Goal: Communication & Community: Ask a question

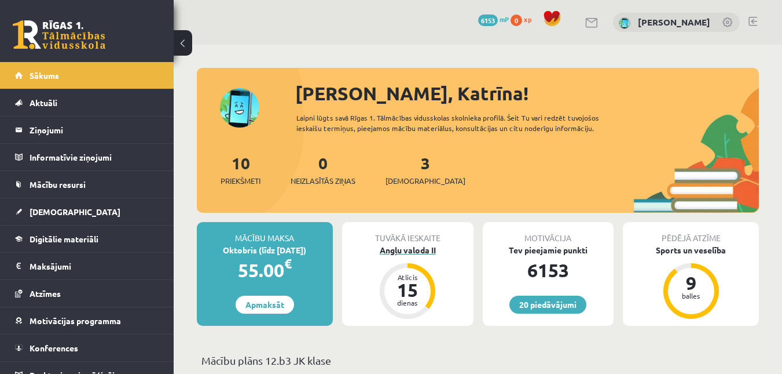
click at [396, 249] on div "Angļu valoda II" at bounding box center [407, 250] width 131 height 12
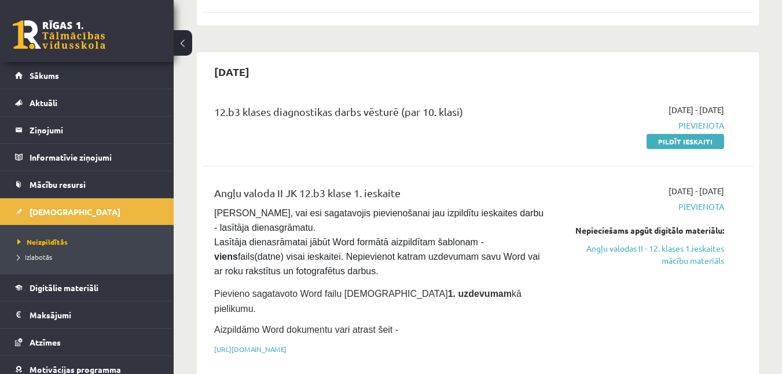
scroll to position [753, 0]
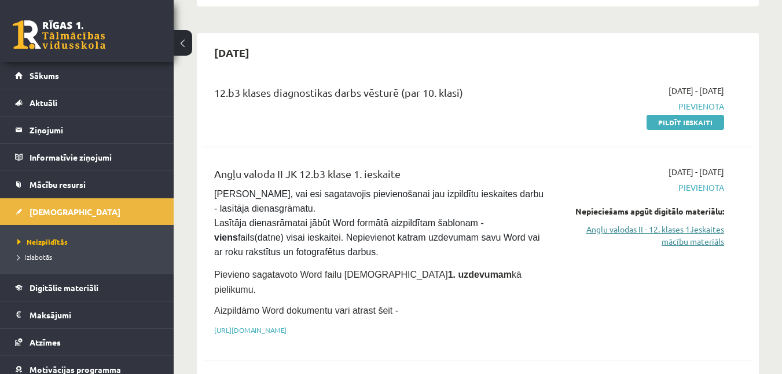
click at [693, 223] on link "Angļu valodas II - 12. klases 1.ieskaites mācību materiāls" at bounding box center [645, 235] width 159 height 24
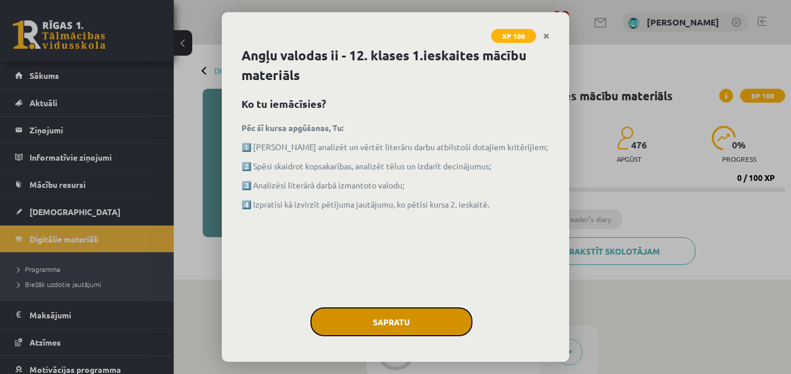
click at [419, 323] on button "Sapratu" at bounding box center [391, 321] width 162 height 29
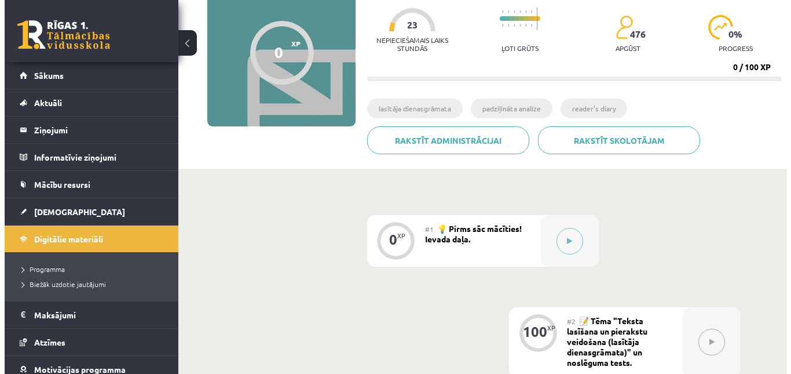
scroll to position [232, 0]
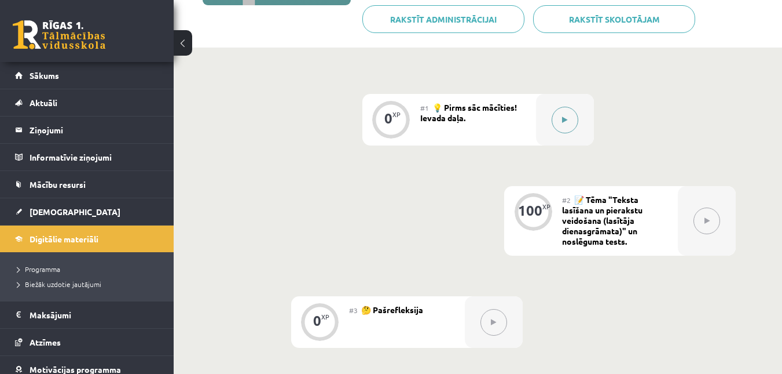
click at [559, 127] on button at bounding box center [565, 120] width 27 height 27
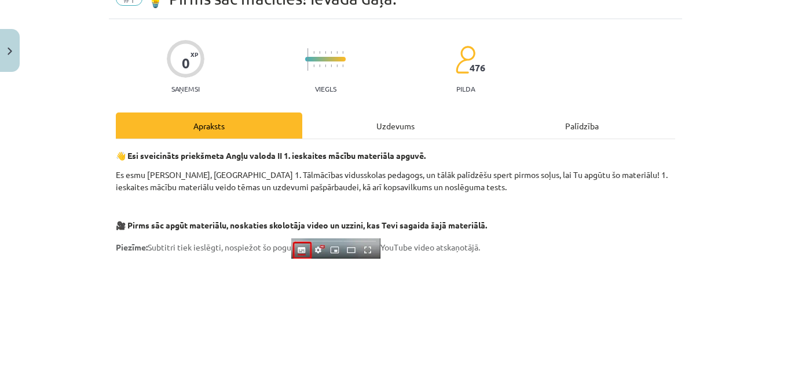
click at [408, 126] on div "Uzdevums" at bounding box center [395, 125] width 186 height 26
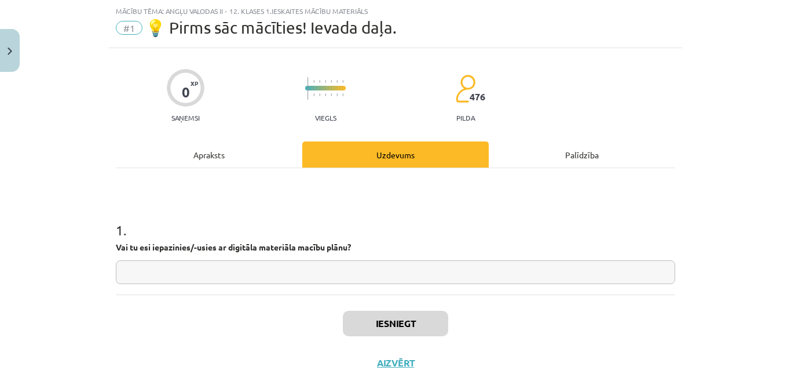
scroll to position [73, 0]
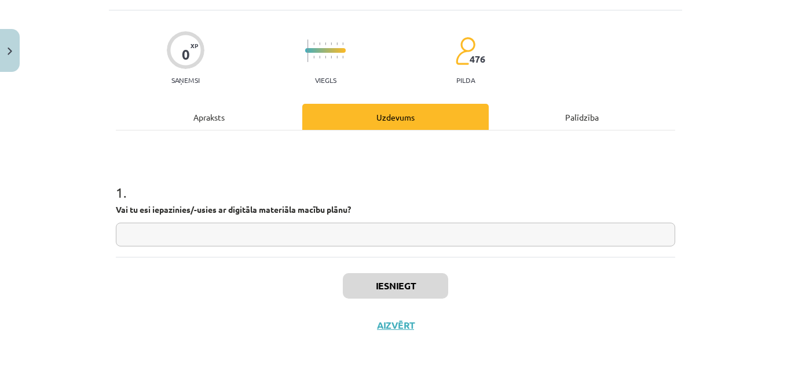
click at [176, 235] on input "text" at bounding box center [395, 234] width 559 height 24
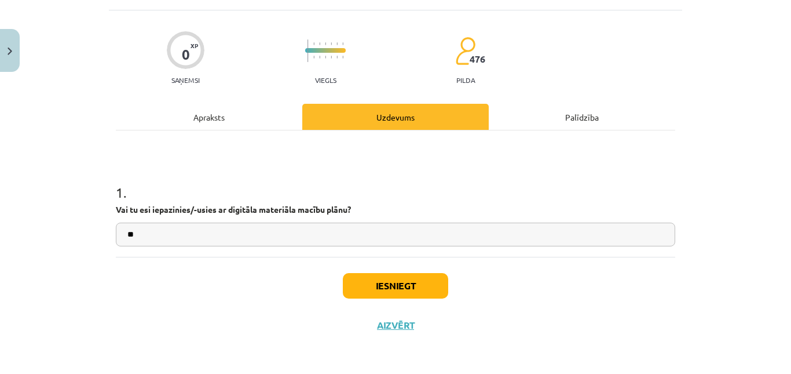
type input "**"
click at [378, 292] on button "Iesniegt" at bounding box center [395, 285] width 105 height 25
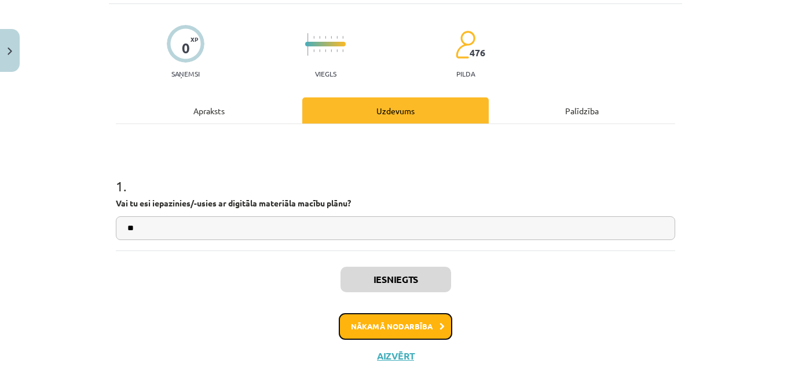
click at [426, 330] on button "Nākamā nodarbība" at bounding box center [396, 326] width 114 height 27
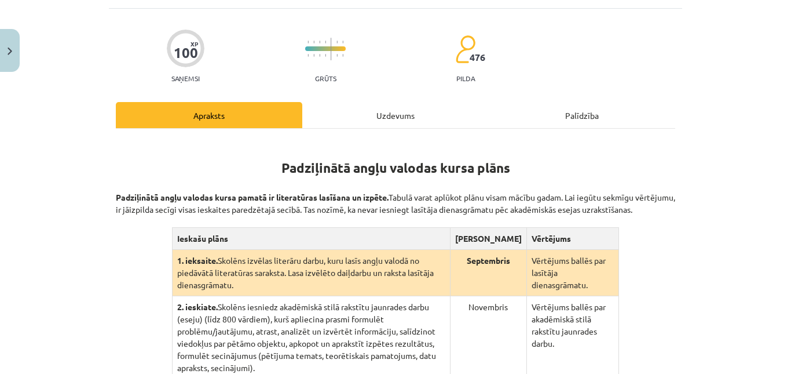
click at [402, 114] on div "Uzdevums" at bounding box center [395, 115] width 186 height 26
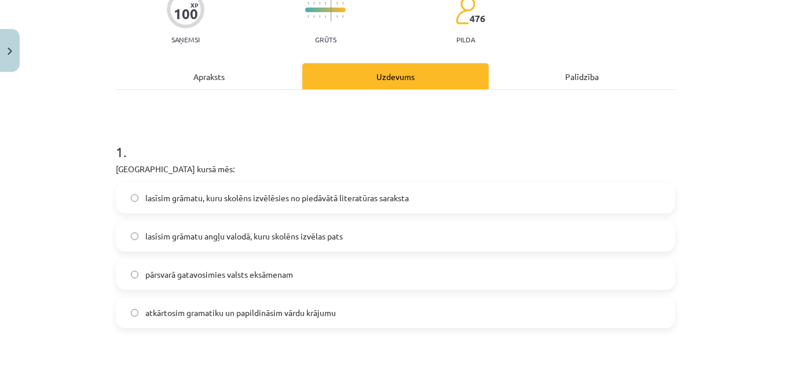
scroll to position [145, 0]
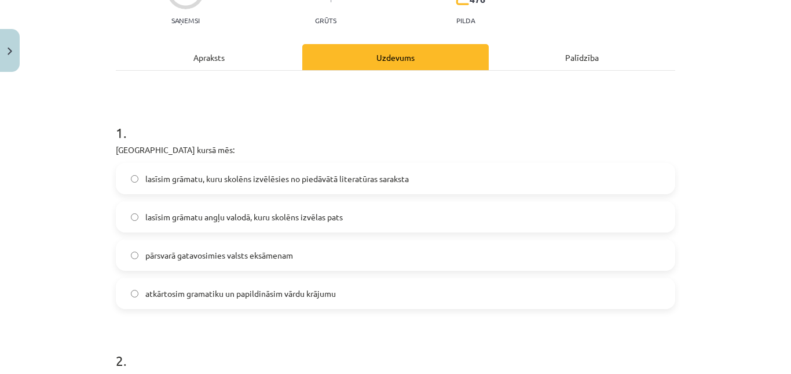
click at [229, 70] on div "Apraksts" at bounding box center [209, 57] width 186 height 26
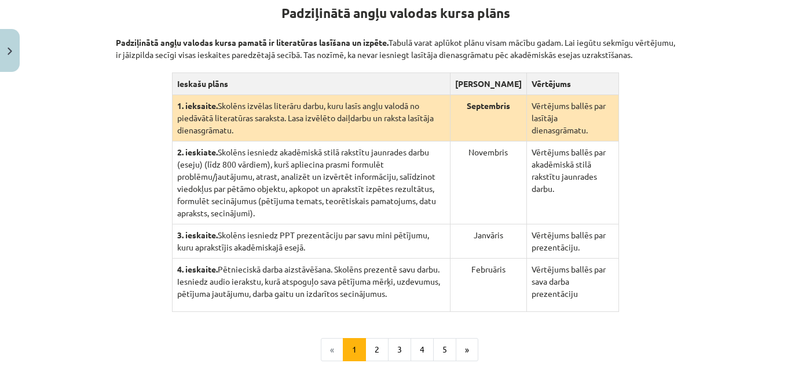
scroll to position [261, 0]
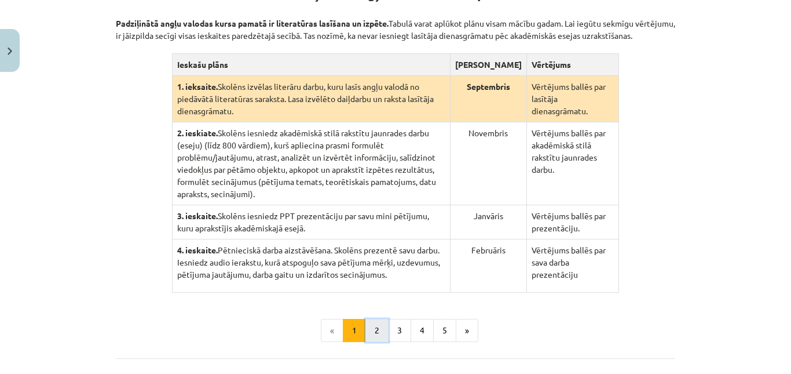
click at [376, 319] on button "2" at bounding box center [376, 330] width 23 height 23
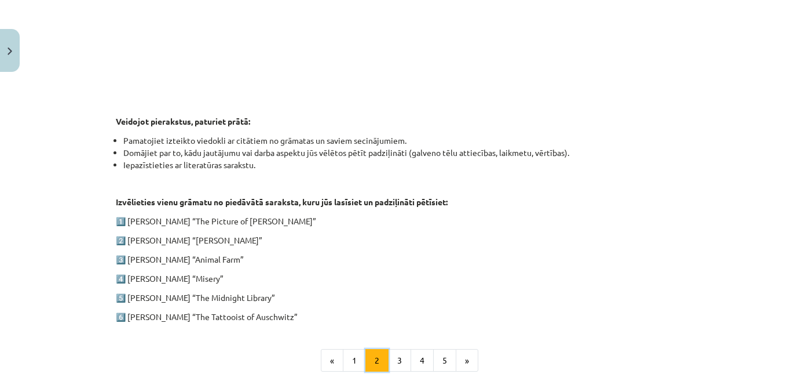
scroll to position [633, 0]
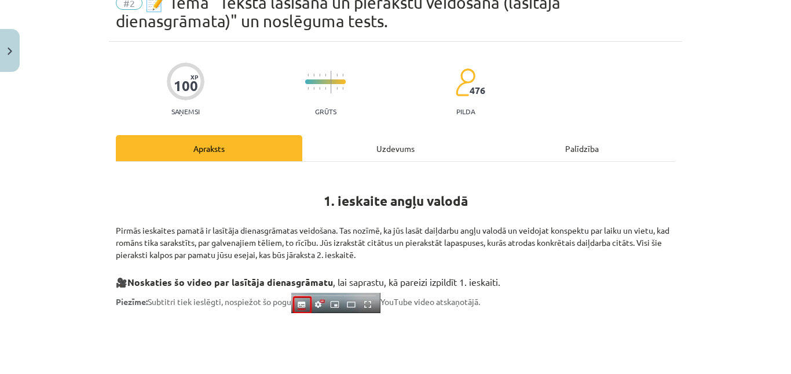
click at [376, 145] on div "Uzdevums" at bounding box center [395, 148] width 186 height 26
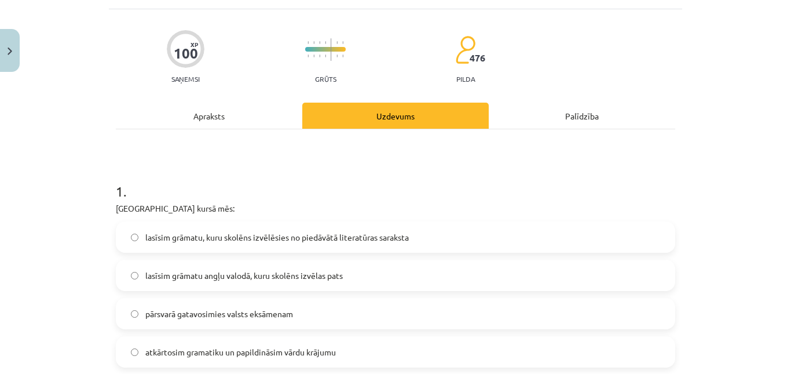
scroll to position [203, 0]
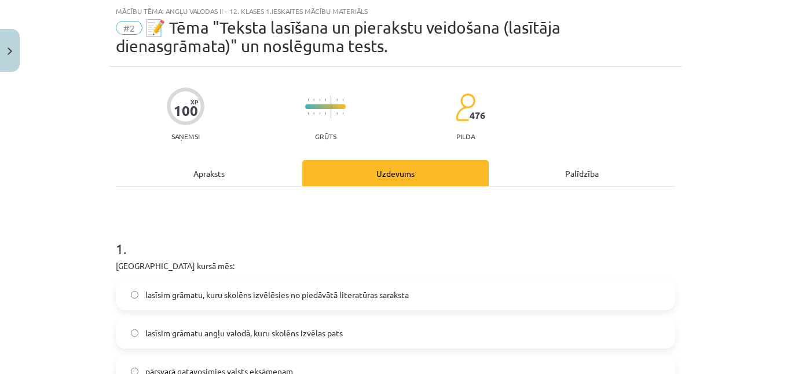
click at [237, 171] on div "Apraksts" at bounding box center [209, 173] width 186 height 26
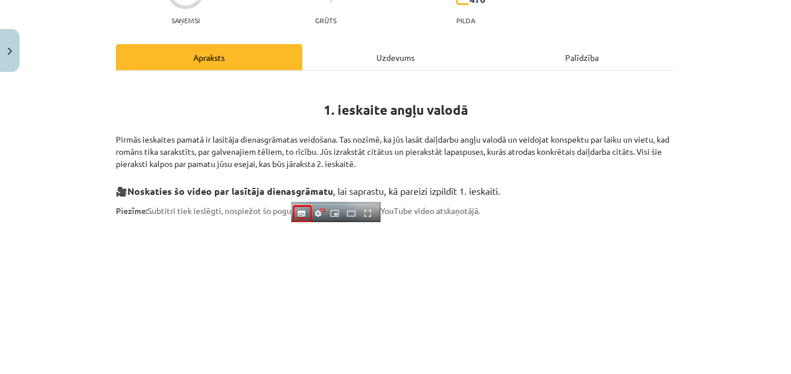
scroll to position [0, 0]
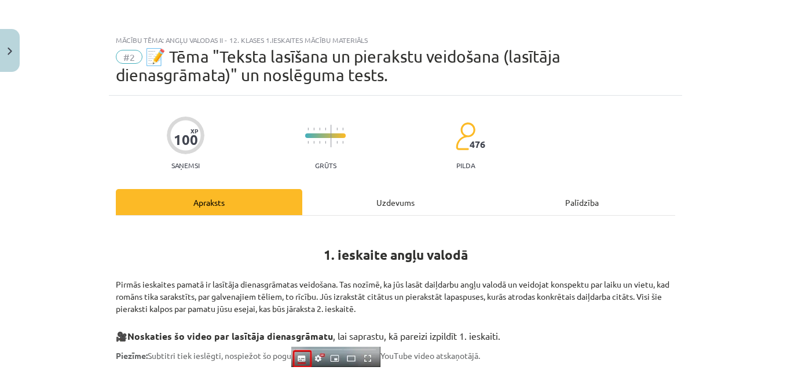
click at [353, 211] on div "Uzdevums" at bounding box center [395, 202] width 186 height 26
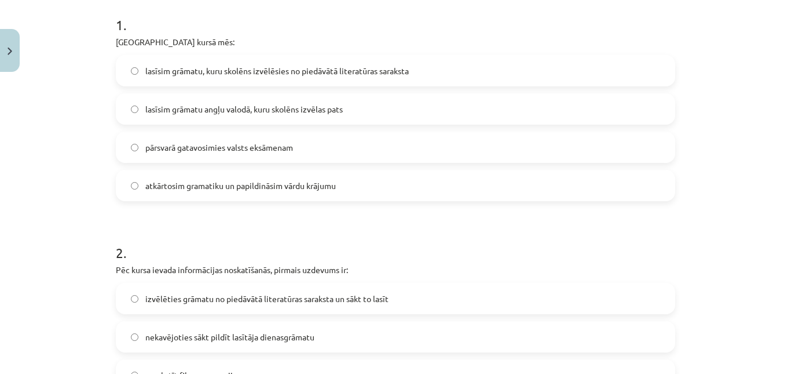
scroll to position [261, 0]
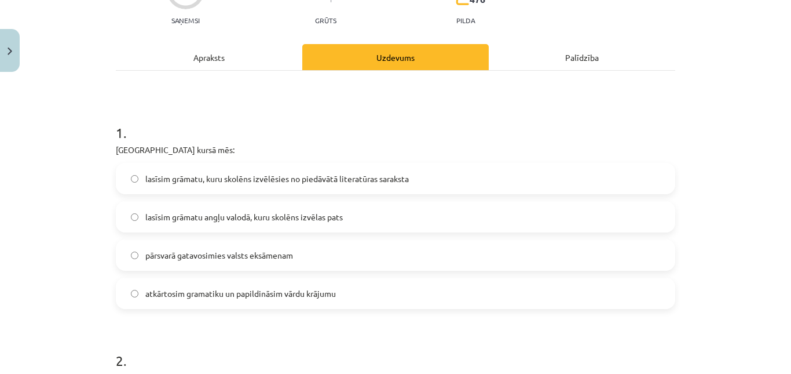
click at [226, 53] on div "Apraksts" at bounding box center [209, 57] width 186 height 26
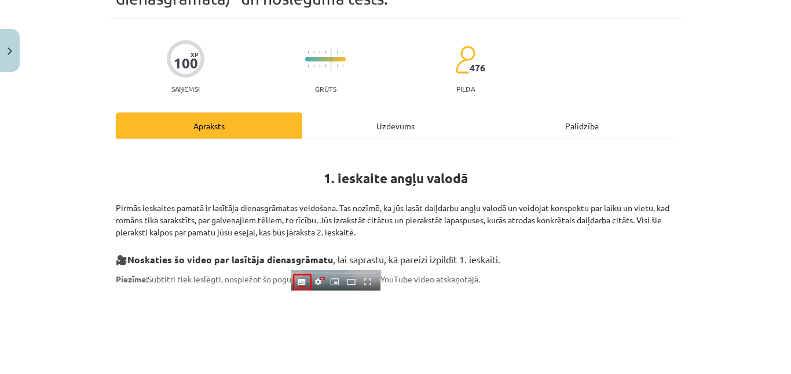
scroll to position [145, 0]
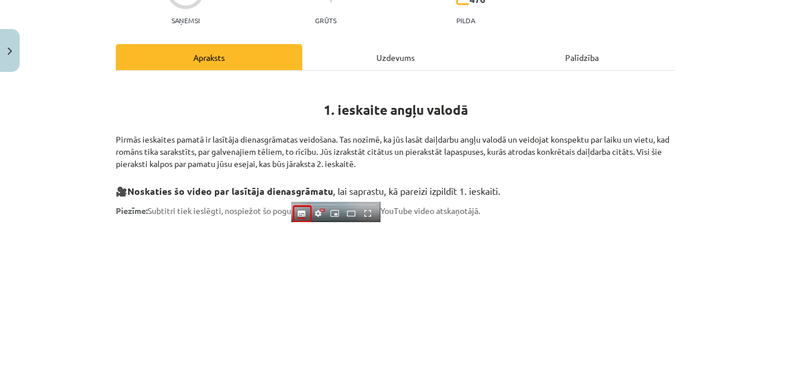
click at [380, 68] on div "Uzdevums" at bounding box center [395, 57] width 186 height 26
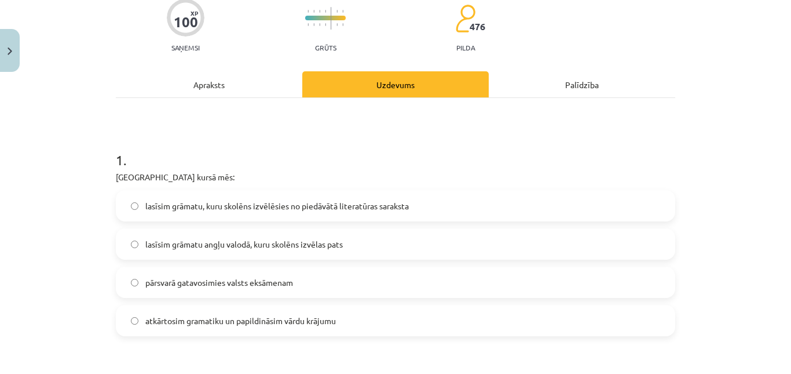
scroll to position [203, 0]
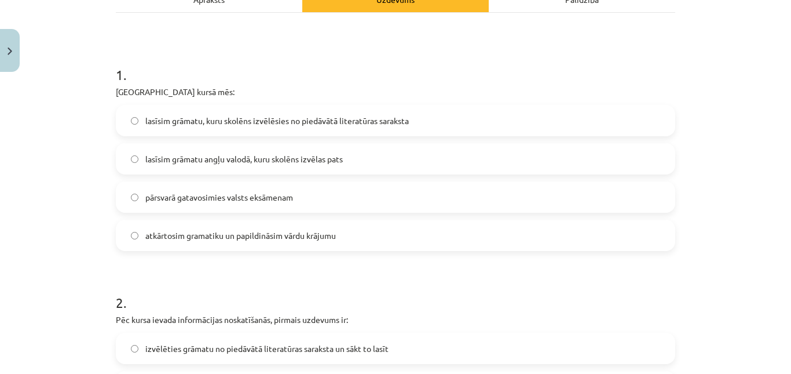
click at [336, 126] on span "lasīsim grāmatu, kuru skolēns izvēlēsies no piedāvātā literatūras saraksta" at bounding box center [277, 121] width 264 height 12
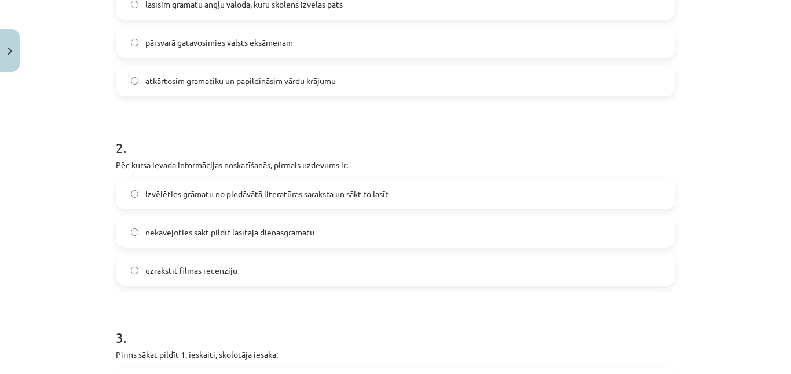
scroll to position [376, 0]
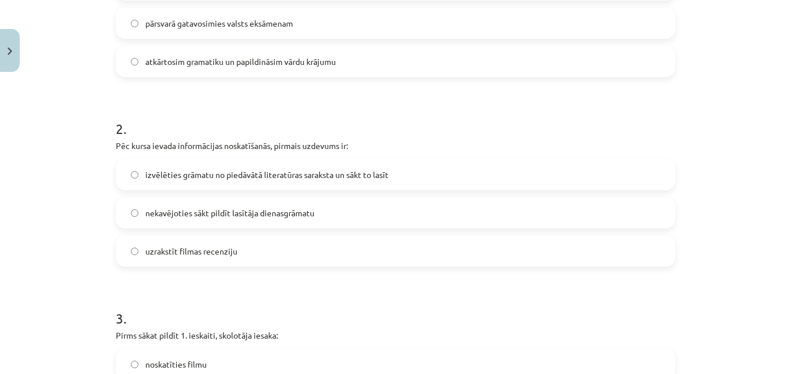
click at [394, 182] on label "izvēlēties grāmatu no piedāvātā literatūras saraksta un sākt to lasīt" at bounding box center [395, 174] width 557 height 29
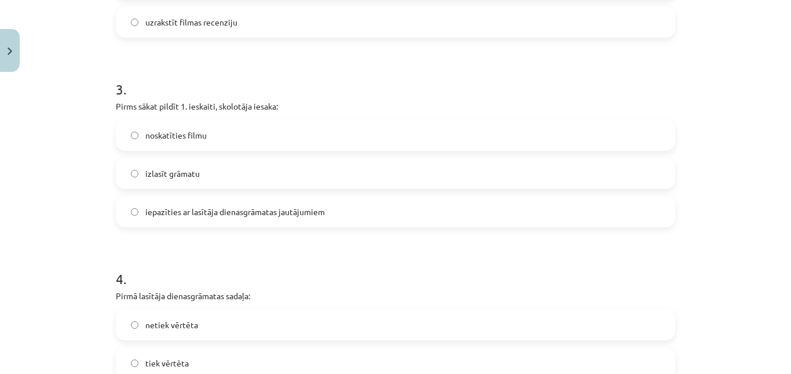
scroll to position [608, 0]
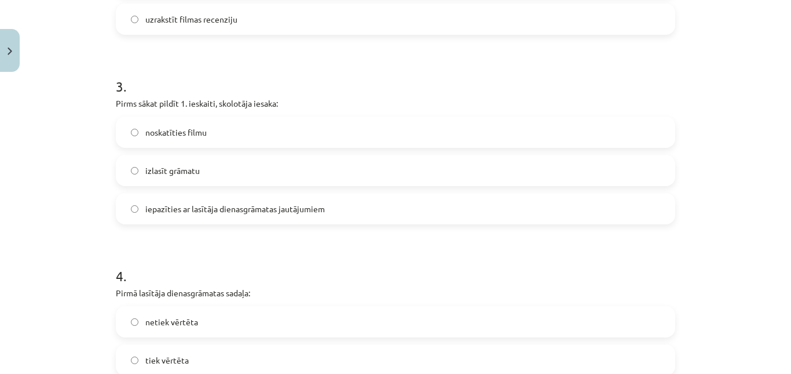
click at [334, 210] on label "iepazīties ar lasītāja dienasgrāmatas jautājumiem" at bounding box center [395, 208] width 557 height 29
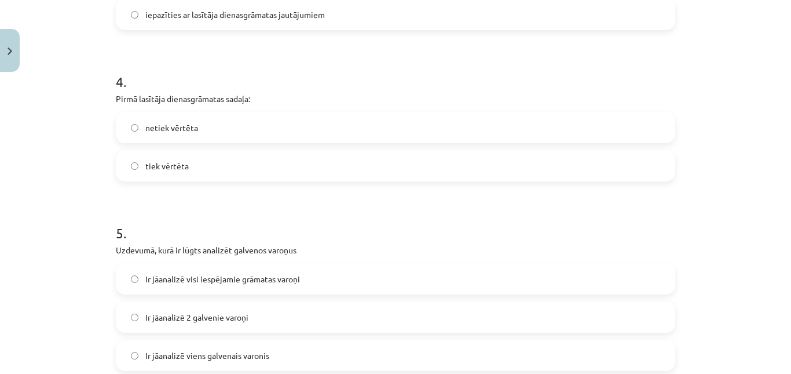
scroll to position [782, 0]
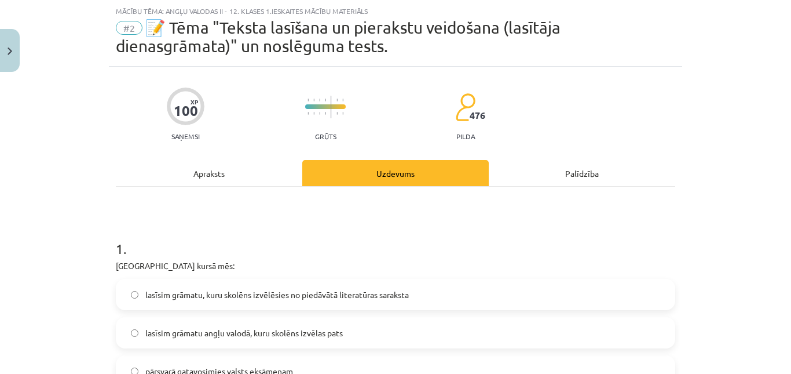
click at [251, 186] on div "Apraksts" at bounding box center [209, 173] width 186 height 26
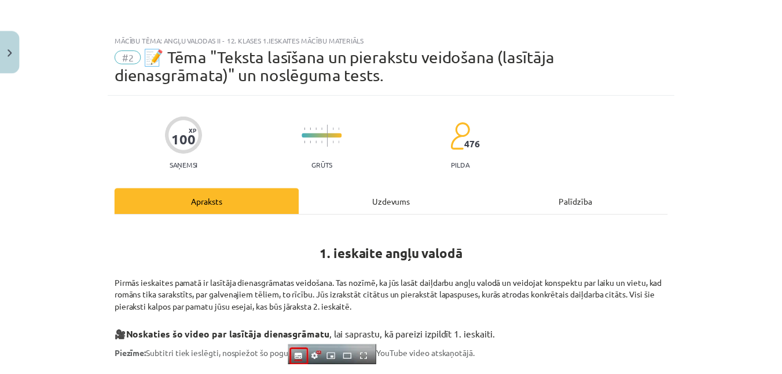
scroll to position [0, 0]
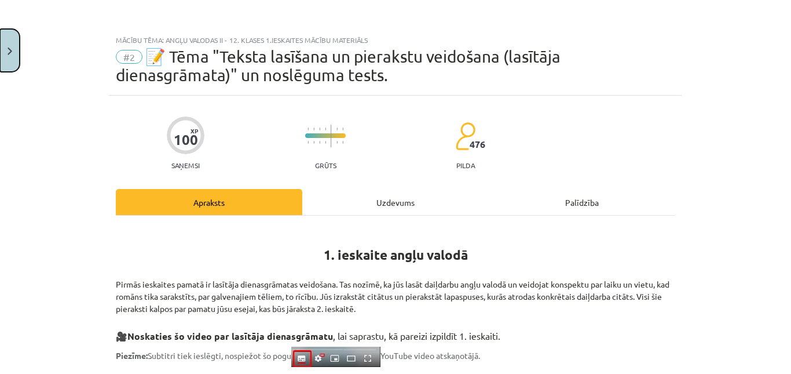
click at [15, 49] on button "Close" at bounding box center [10, 50] width 20 height 43
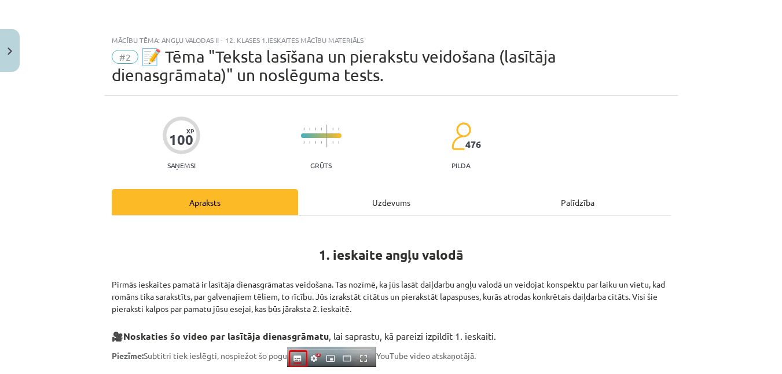
click at [52, 128] on legend "Ziņojumi 0" at bounding box center [95, 129] width 130 height 27
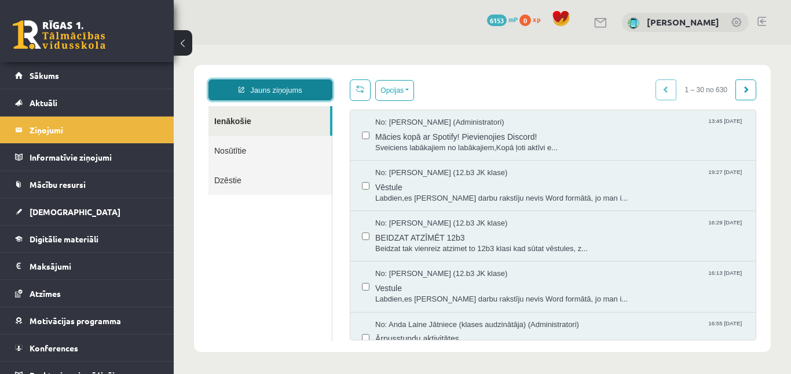
click at [266, 87] on link "Jauns ziņojums" at bounding box center [270, 89] width 124 height 21
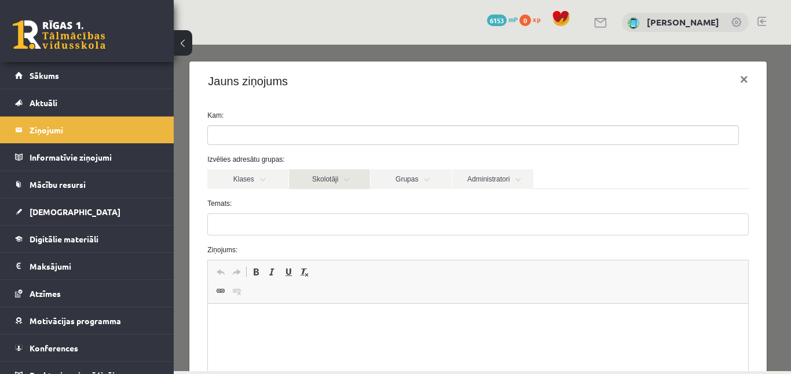
click at [327, 188] on link "Skolotāji" at bounding box center [329, 179] width 81 height 20
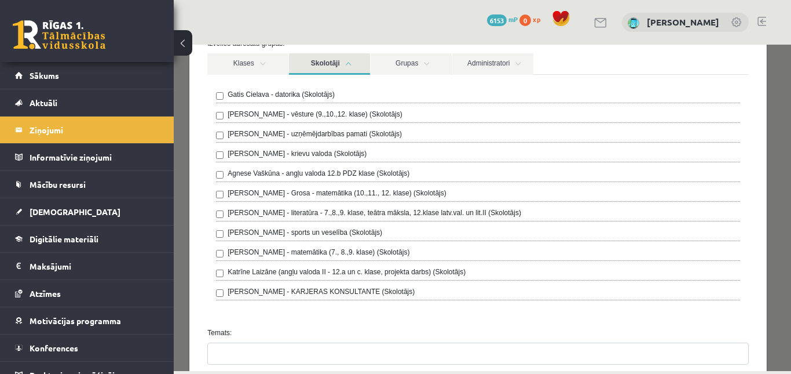
scroll to position [174, 0]
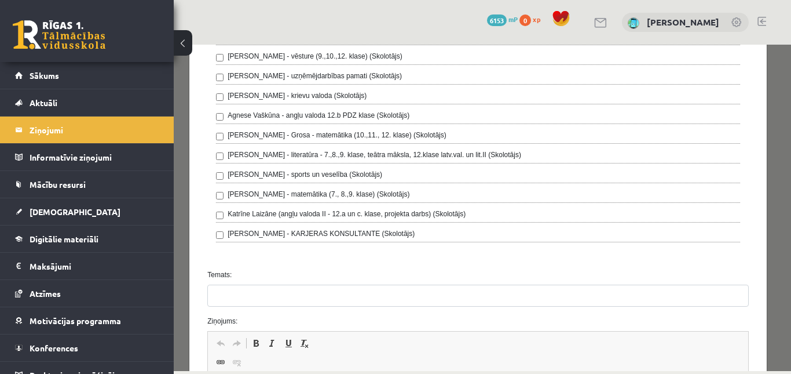
click at [768, 188] on div "Jauns ziņojums × Kam: Izvēlies adresātu grupas: Klases Skolotāji Grupas Adminis…" at bounding box center [482, 208] width 617 height 326
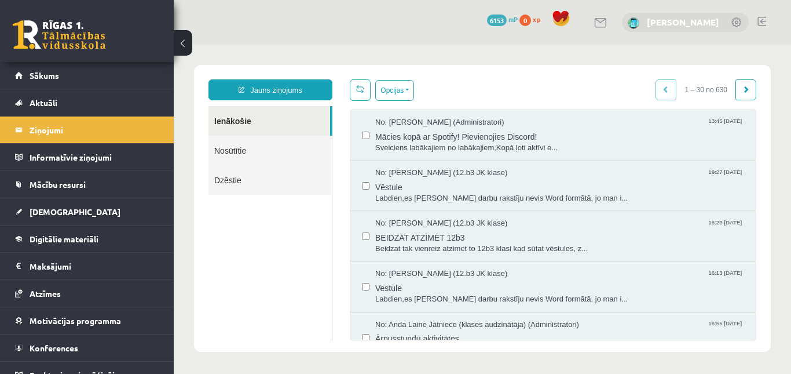
click at [695, 25] on link "[PERSON_NAME]" at bounding box center [683, 22] width 72 height 12
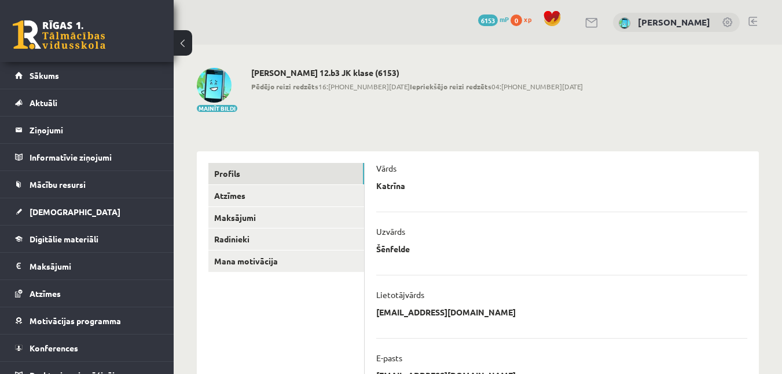
click at [520, 91] on div "Mainīt bildi Katrīna Šēnfelde 12.b3 JK klase (6153) Pēdējo reizi redzēts 16:51 …" at bounding box center [478, 90] width 562 height 45
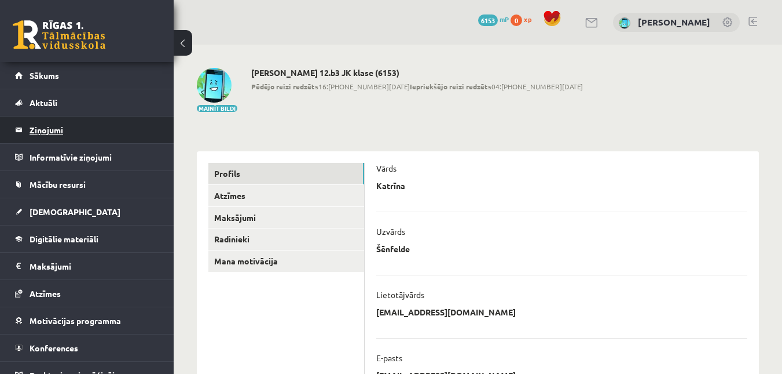
click at [49, 130] on legend "Ziņojumi 0" at bounding box center [95, 129] width 130 height 27
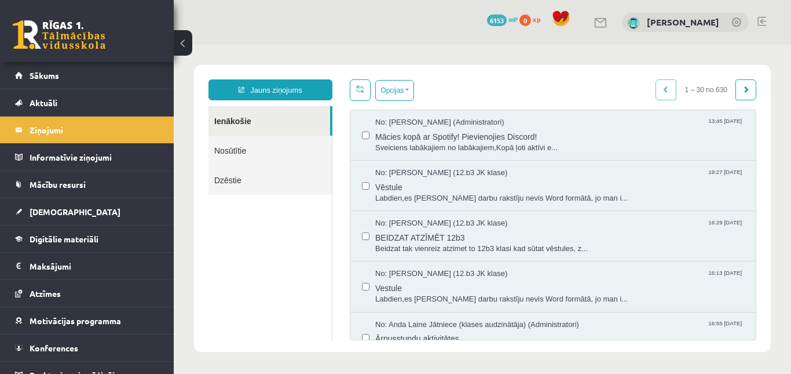
click at [262, 100] on div "Jauns ziņojums Ienākošie Nosūtītie Dzēstie ********* ********* *******" at bounding box center [270, 209] width 141 height 261
click at [262, 89] on link "Jauns ziņojums" at bounding box center [270, 89] width 124 height 21
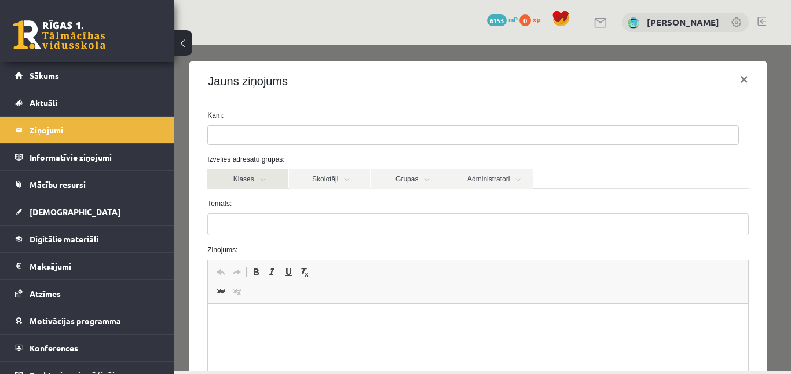
click at [262, 181] on link "Klases" at bounding box center [247, 179] width 81 height 20
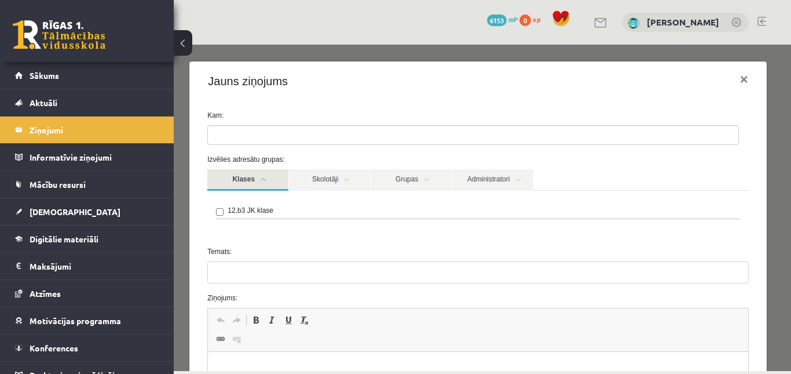
click at [264, 180] on link "Klases" at bounding box center [247, 179] width 81 height 21
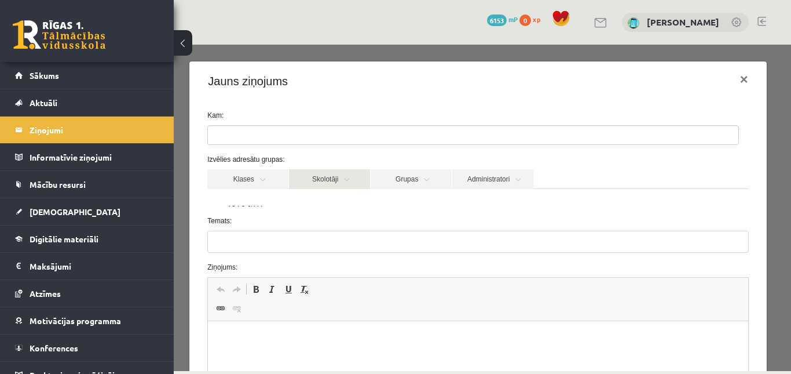
click at [312, 180] on link "Skolotāji" at bounding box center [329, 179] width 81 height 20
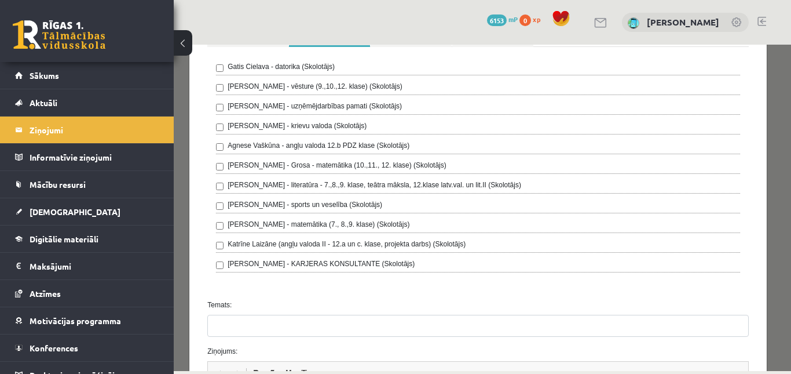
scroll to position [116, 0]
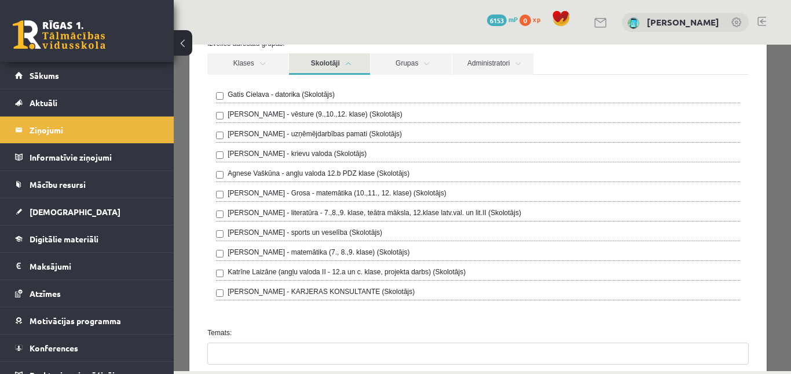
click at [375, 178] on label "Agnese Vaškūna - angļu valoda 12.b PDZ klase (Skolotājs)" at bounding box center [319, 173] width 182 height 10
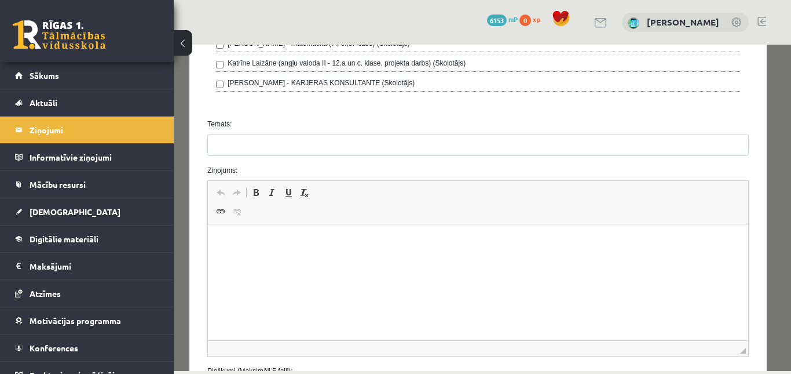
scroll to position [347, 0]
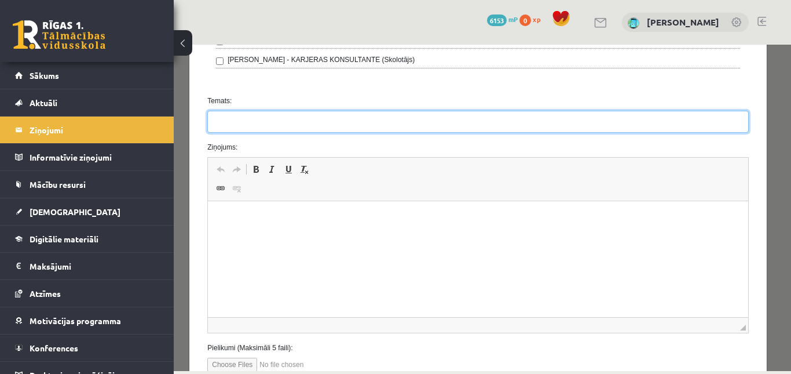
click at [275, 133] on input "Temats:" at bounding box center [477, 122] width 541 height 22
type input "**********"
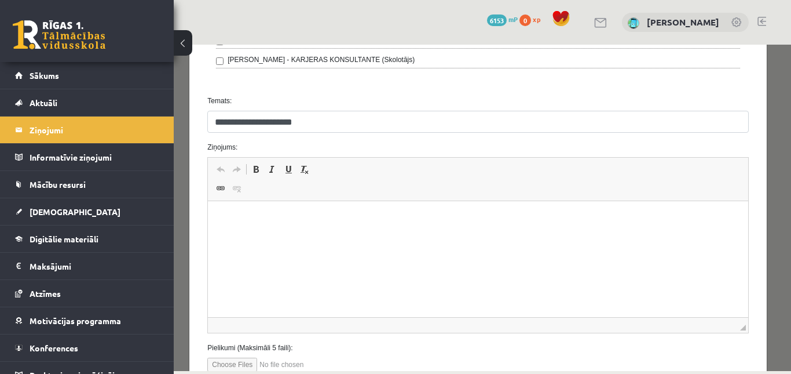
click at [441, 236] on html at bounding box center [478, 218] width 540 height 35
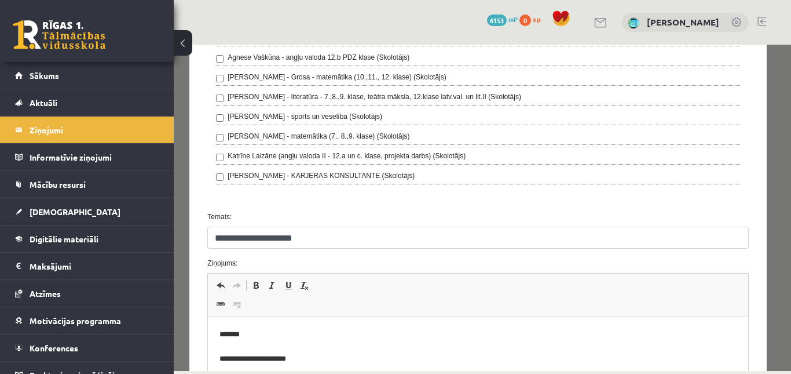
scroll to position [0, 0]
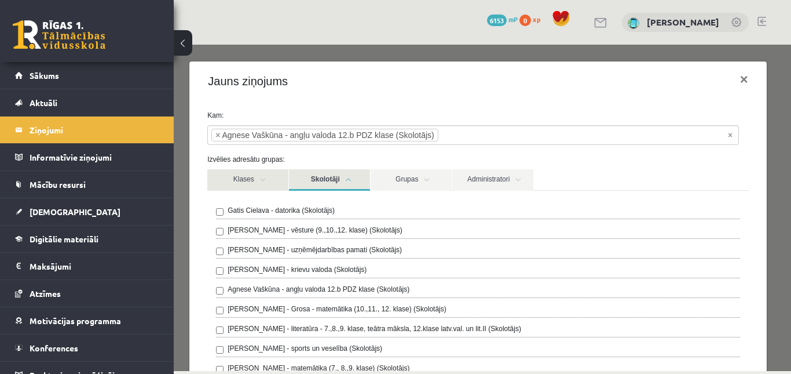
click at [237, 180] on link "Klases" at bounding box center [247, 179] width 81 height 21
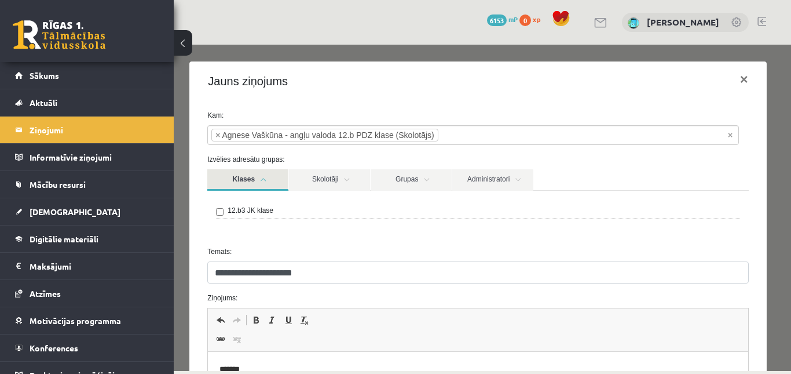
click at [237, 180] on link "Klases" at bounding box center [247, 179] width 81 height 21
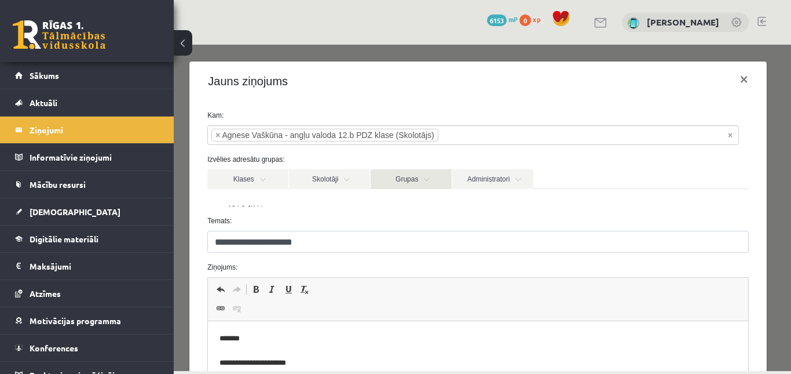
click at [413, 184] on link "Grupas" at bounding box center [411, 179] width 81 height 20
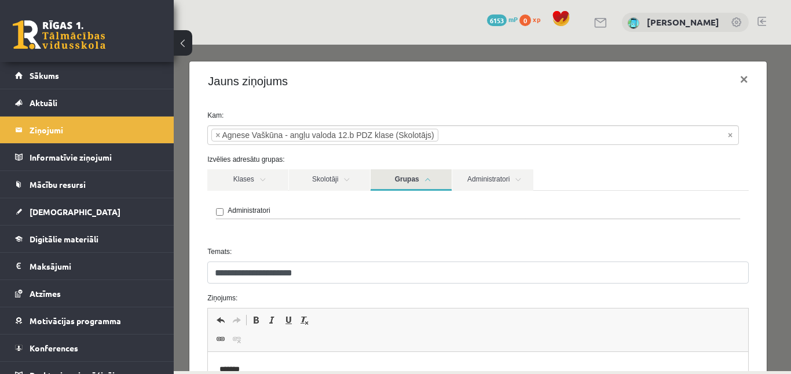
click at [424, 183] on link "Grupas" at bounding box center [411, 179] width 81 height 21
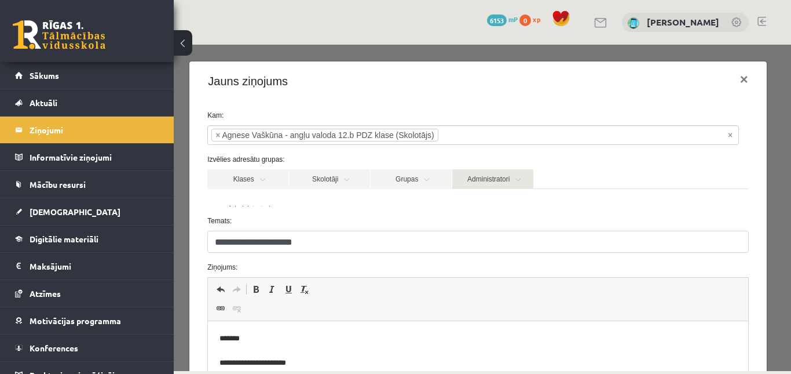
click at [500, 185] on link "Administratori" at bounding box center [492, 179] width 81 height 20
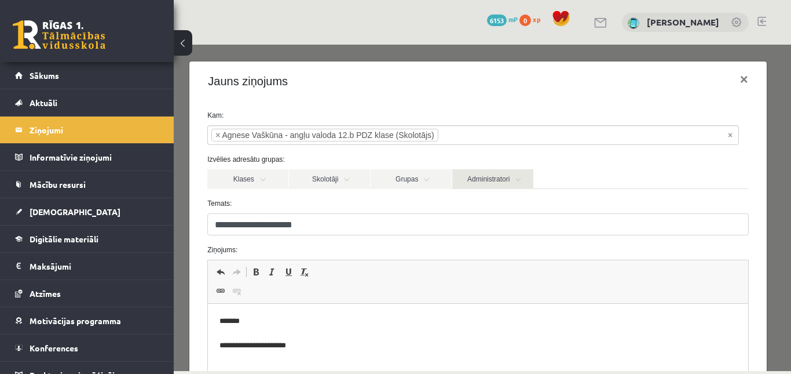
click at [500, 185] on link "Administratori" at bounding box center [492, 179] width 81 height 20
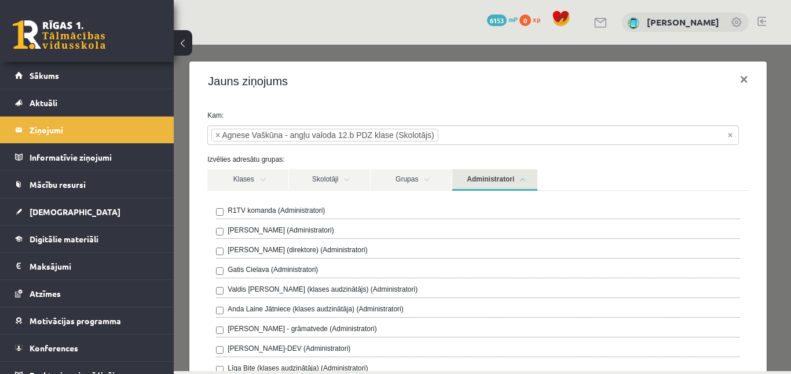
click at [488, 180] on link "Administratori" at bounding box center [494, 179] width 85 height 21
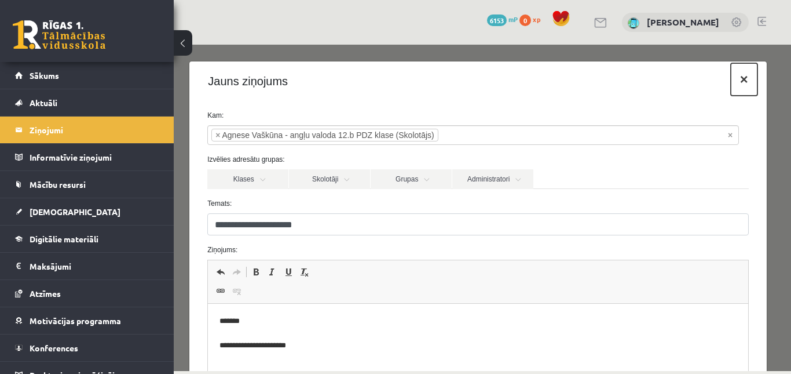
click at [731, 76] on button "×" at bounding box center [744, 79] width 27 height 32
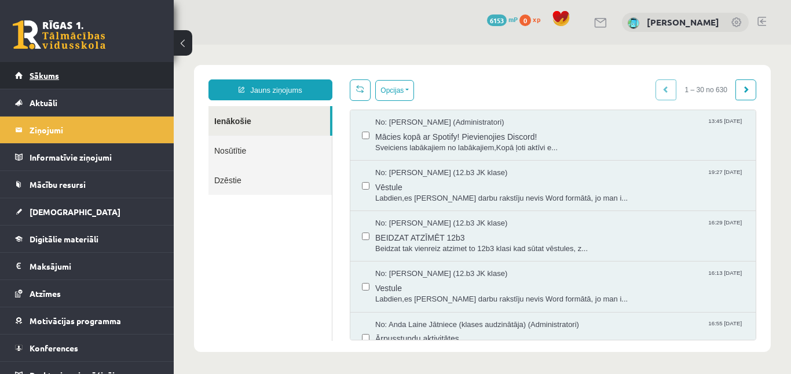
click at [74, 83] on link "Sākums" at bounding box center [87, 75] width 144 height 27
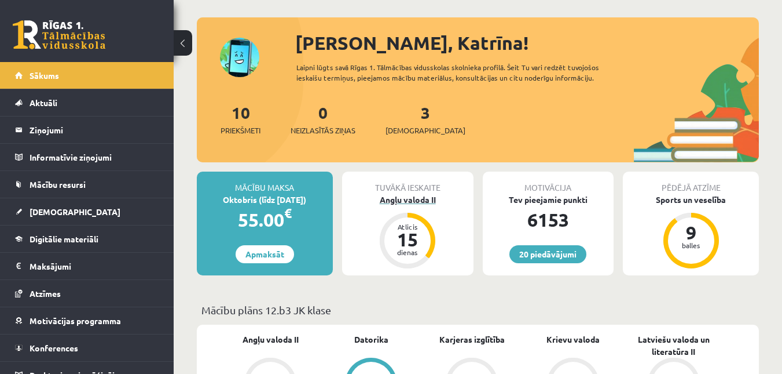
scroll to position [116, 0]
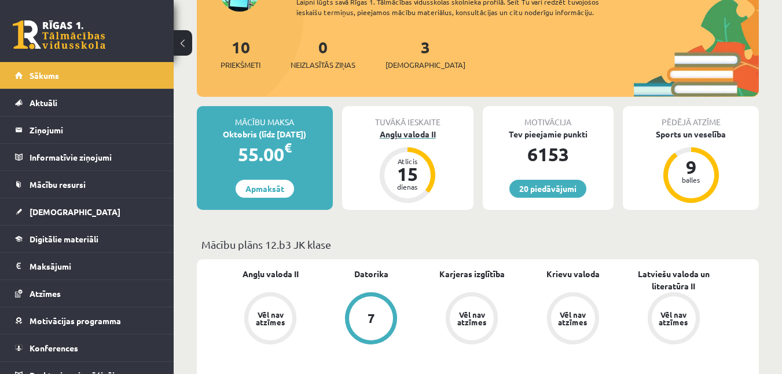
click at [407, 138] on div "Angļu valoda II" at bounding box center [407, 134] width 131 height 12
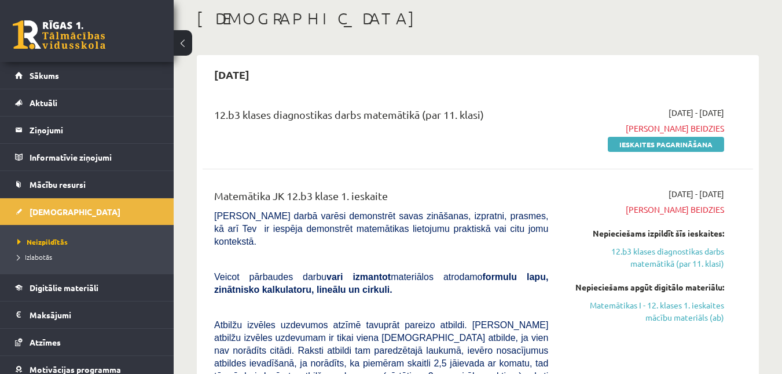
scroll to position [58, 0]
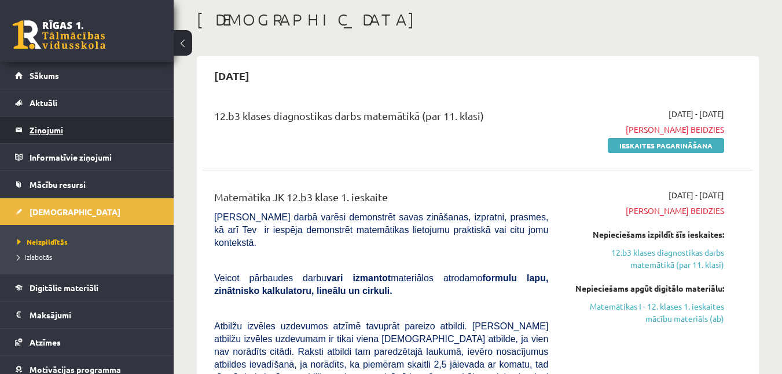
click at [49, 137] on legend "Ziņojumi 0" at bounding box center [95, 129] width 130 height 27
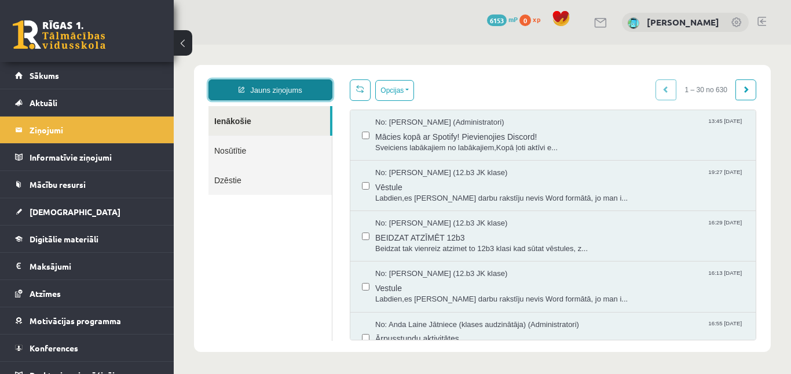
click at [290, 91] on link "Jauns ziņojums" at bounding box center [270, 89] width 124 height 21
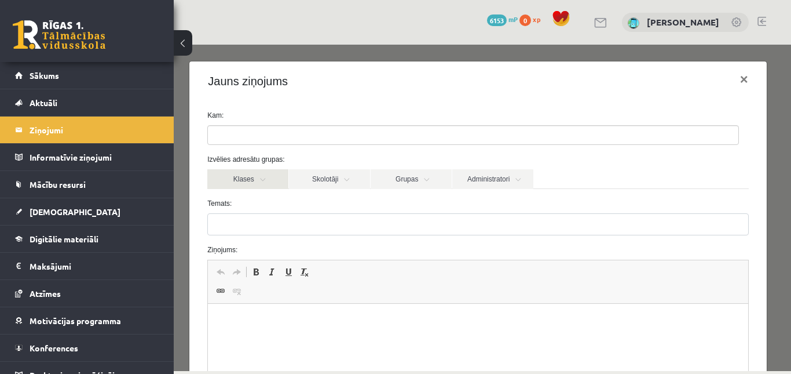
click at [273, 182] on link "Klases" at bounding box center [247, 179] width 81 height 20
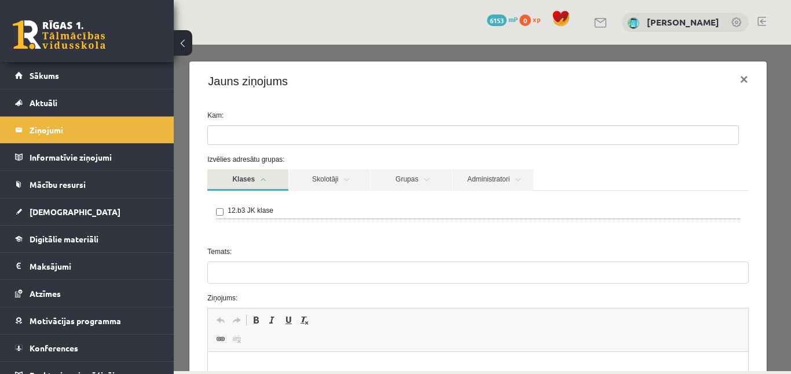
click at [273, 182] on link "Klases" at bounding box center [247, 179] width 81 height 21
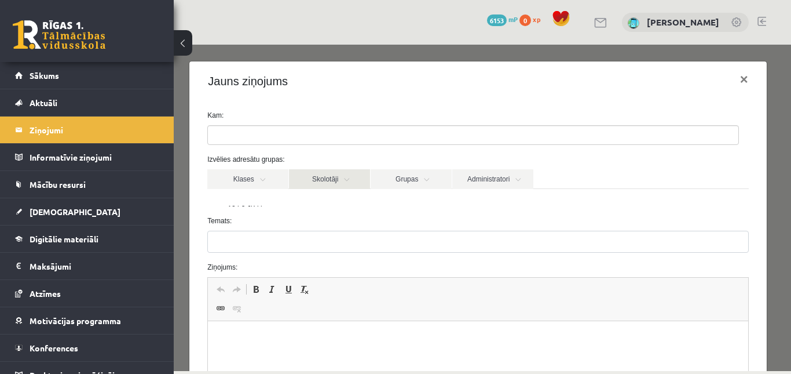
click at [336, 187] on link "Skolotāji" at bounding box center [329, 179] width 81 height 20
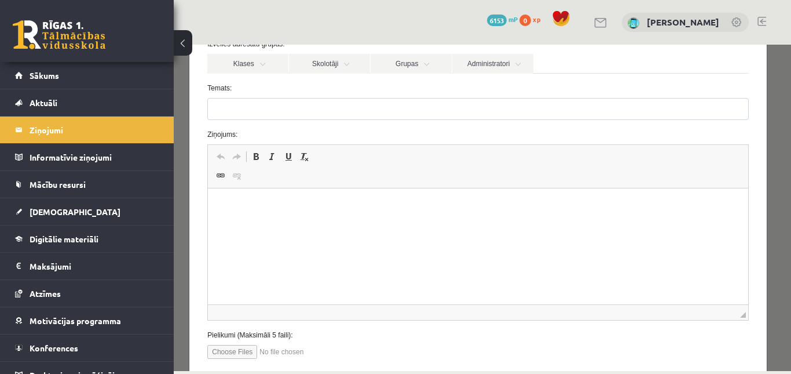
scroll to position [116, 0]
click at [334, 73] on link "Skolotāji" at bounding box center [329, 63] width 81 height 20
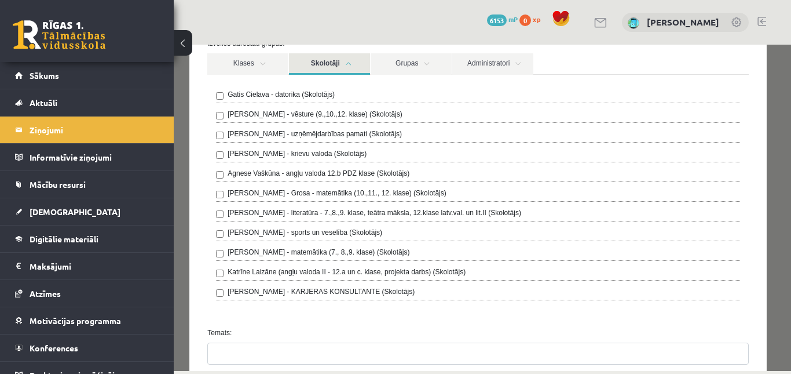
click at [363, 178] on label "Agnese Vaškūna - angļu valoda 12.b PDZ klase (Skolotājs)" at bounding box center [319, 173] width 182 height 10
click at [340, 70] on link "Skolotāji" at bounding box center [329, 63] width 81 height 21
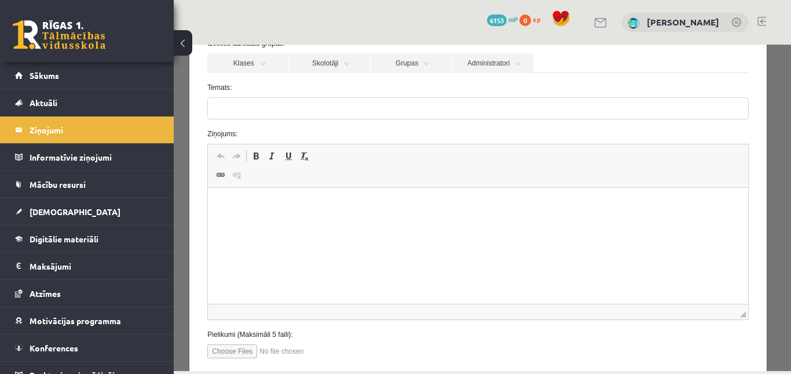
click at [316, 137] on form "**********" at bounding box center [478, 176] width 558 height 364
click at [314, 129] on form "**********" at bounding box center [478, 176] width 558 height 364
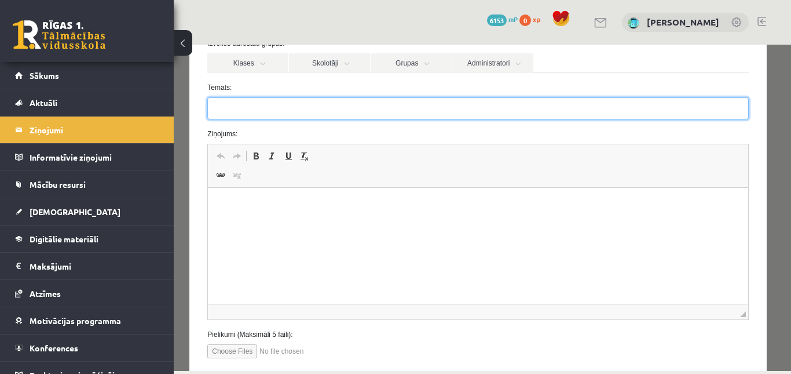
click at [311, 119] on input "Temats:" at bounding box center [477, 108] width 541 height 22
type input "**********"
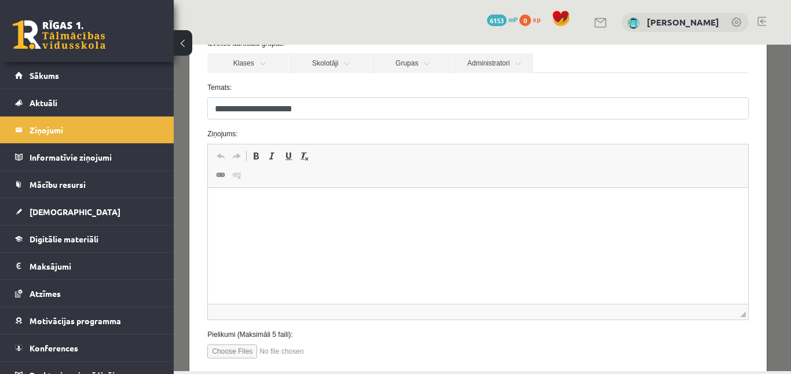
click at [323, 211] on p "Editor, wiswyg-editor-47024773383820-1757982466-665" at bounding box center [477, 205] width 517 height 12
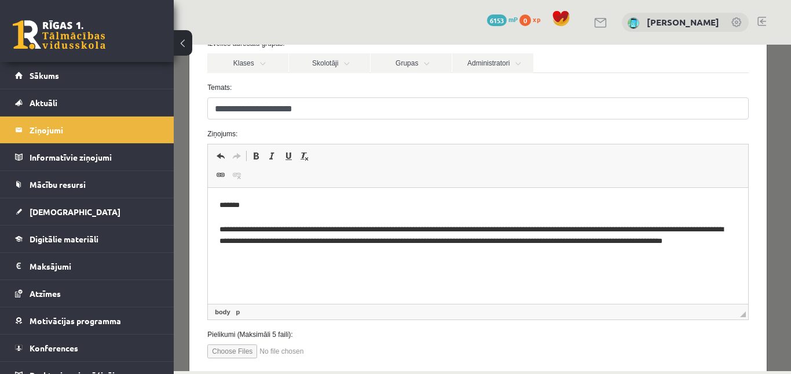
click at [224, 252] on p "**********" at bounding box center [472, 229] width 507 height 60
click at [379, 250] on p "**********" at bounding box center [472, 229] width 507 height 60
click at [481, 251] on p "**********" at bounding box center [472, 229] width 507 height 60
click at [483, 250] on p "**********" at bounding box center [472, 229] width 507 height 60
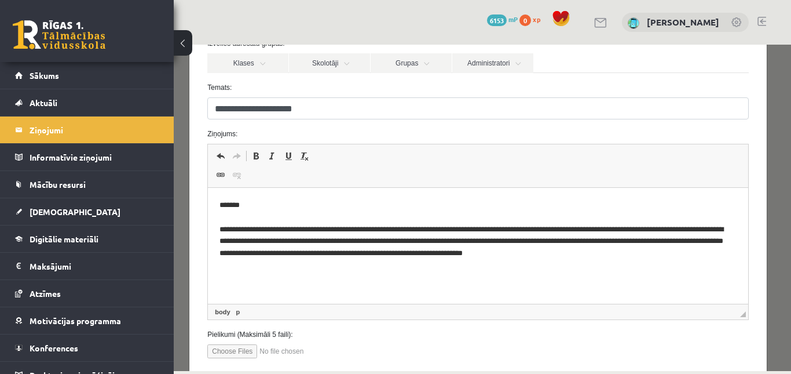
click at [682, 261] on html "**********" at bounding box center [478, 229] width 540 height 83
click at [689, 260] on p "**********" at bounding box center [472, 241] width 507 height 85
click at [689, 255] on p "**********" at bounding box center [472, 241] width 507 height 85
click at [349, 240] on p "**********" at bounding box center [472, 241] width 507 height 85
click at [447, 237] on p "**********" at bounding box center [468, 247] width 499 height 96
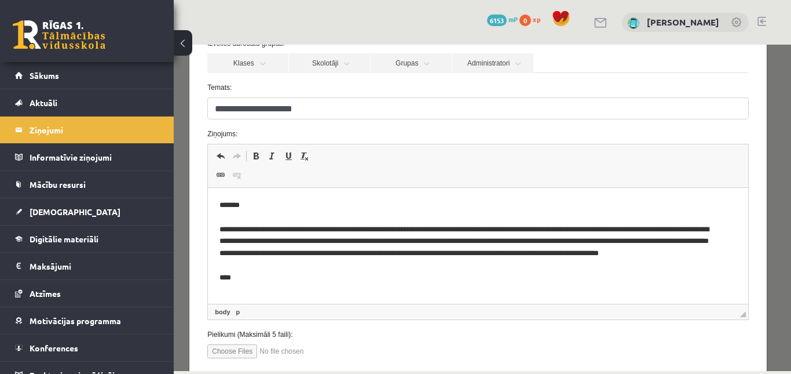
click at [524, 240] on p "**********" at bounding box center [468, 247] width 499 height 96
drag, startPoint x: 650, startPoint y: 238, endPoint x: 643, endPoint y: 238, distance: 7.5
click at [643, 238] on p "**********" at bounding box center [468, 247] width 499 height 96
click at [667, 246] on p "**********" at bounding box center [468, 247] width 499 height 96
click at [648, 270] on p "**********" at bounding box center [468, 247] width 499 height 96
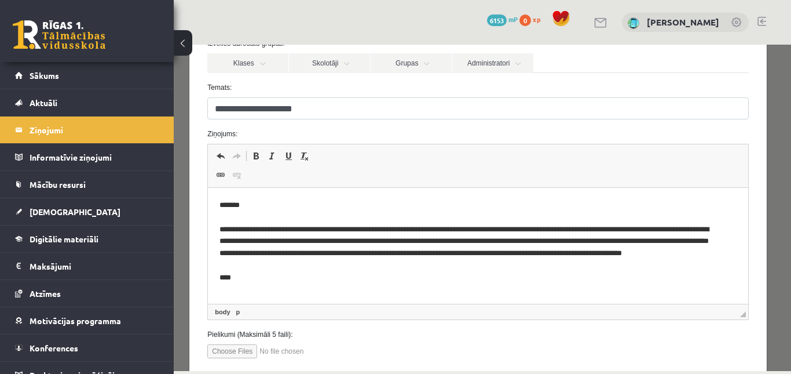
click at [270, 252] on p "**********" at bounding box center [468, 247] width 499 height 96
click at [381, 268] on p "**********" at bounding box center [468, 247] width 499 height 96
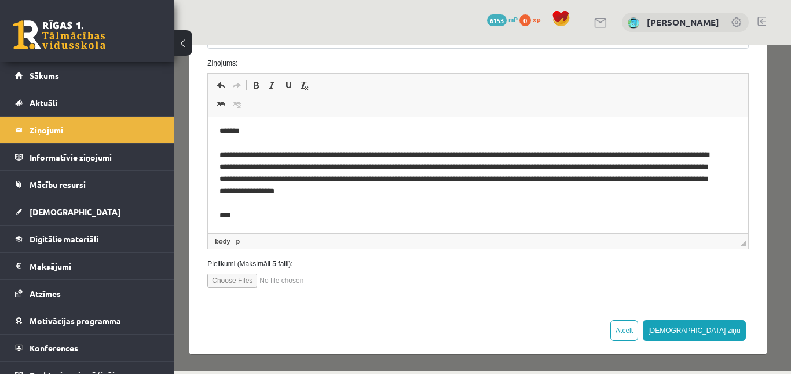
scroll to position [203, 0]
click at [717, 327] on button "Sūtīt ziņu" at bounding box center [694, 330] width 103 height 21
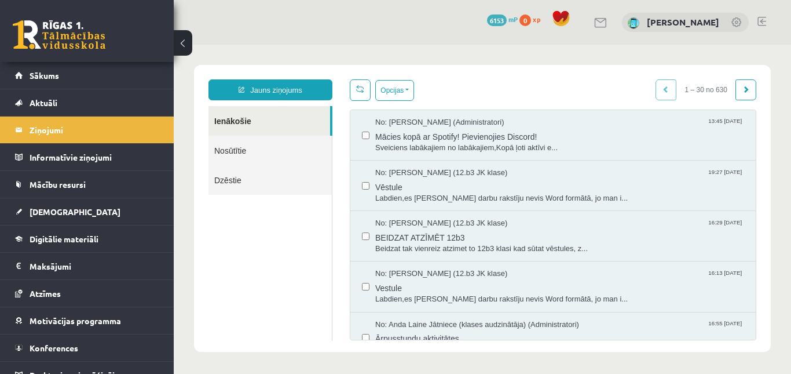
scroll to position [0, 0]
click at [256, 146] on link "Nosūtītie" at bounding box center [269, 151] width 123 height 30
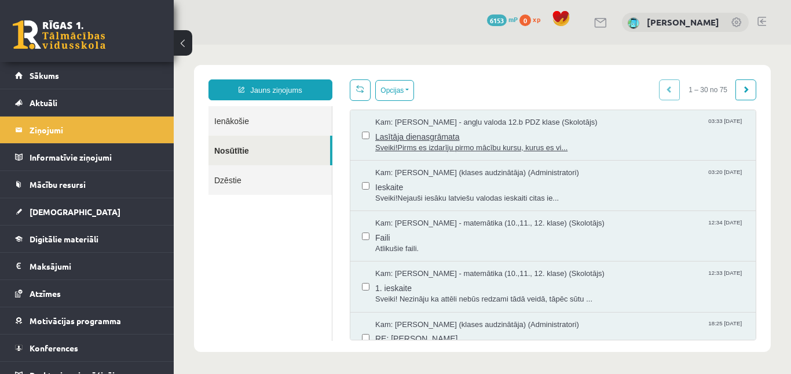
click at [523, 145] on span "Sveiki!Pirms es izdarīju pirmo mācību kursu, kurus es vi..." at bounding box center [559, 147] width 369 height 11
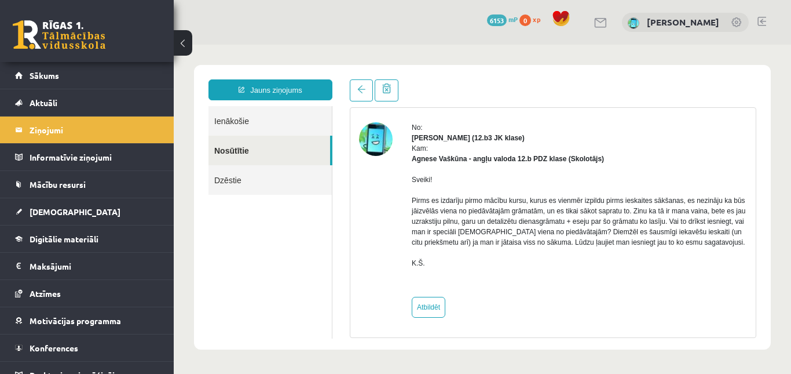
scroll to position [58, 0]
click at [628, 253] on p "Sveiki! Pirms es izdarīju pirmo mācību kursu, kurus es vienmēr izpildu pirms ie…" at bounding box center [579, 221] width 335 height 94
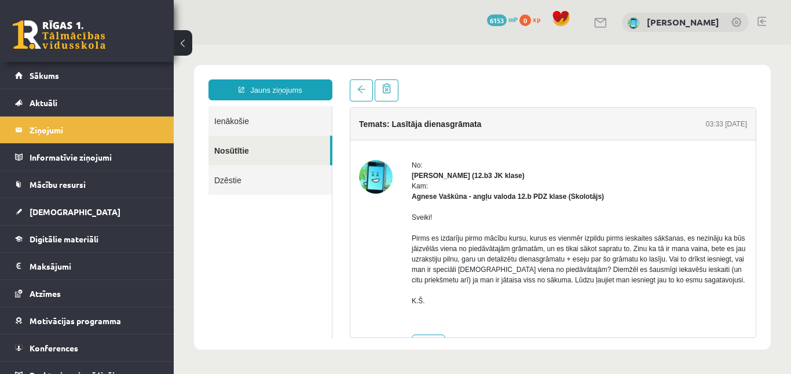
click at [246, 114] on link "Ienākošie" at bounding box center [269, 121] width 123 height 30
click at [272, 119] on link "Ienākošie" at bounding box center [269, 121] width 123 height 30
click at [275, 159] on link "Nosūtītie" at bounding box center [269, 151] width 122 height 30
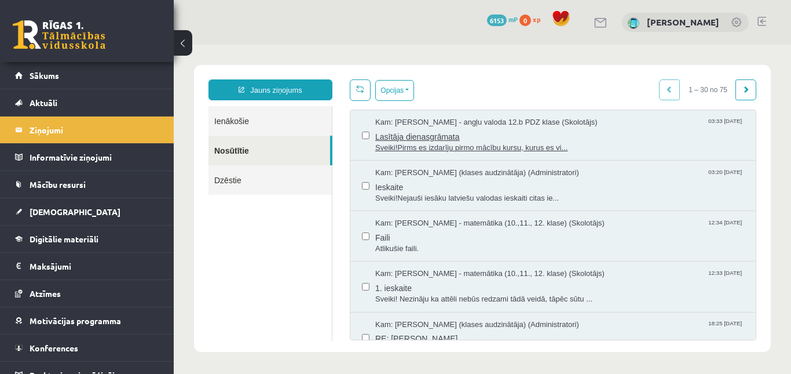
click at [541, 138] on span "Lasītāja dienasgrāmata" at bounding box center [559, 135] width 369 height 14
